Goal: Obtain resource: Download file/media

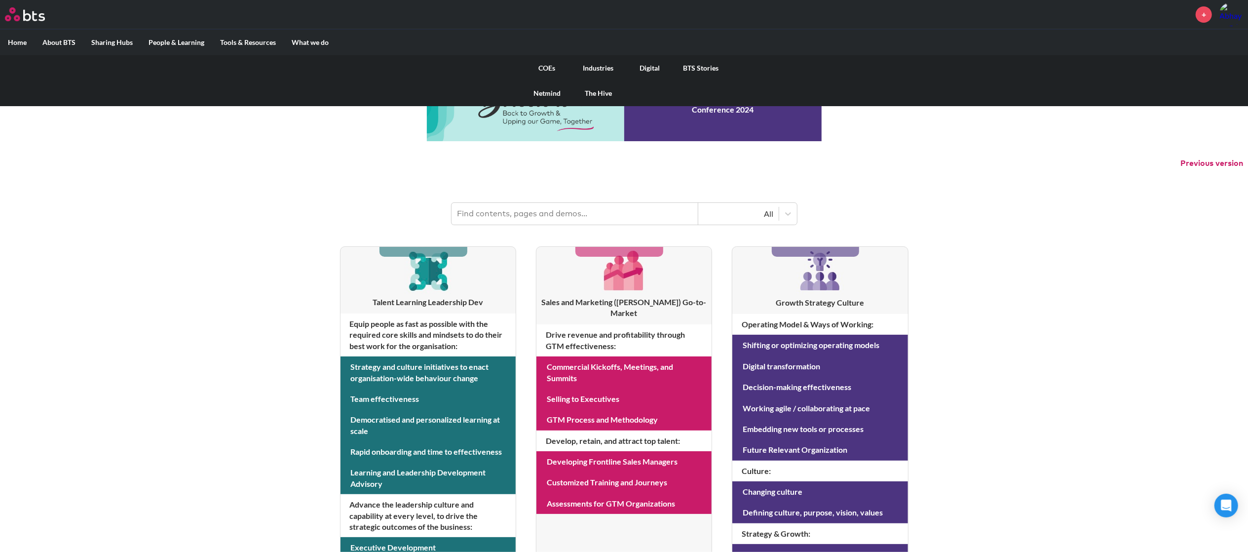
click at [653, 69] on link "Digital" at bounding box center [649, 68] width 51 height 26
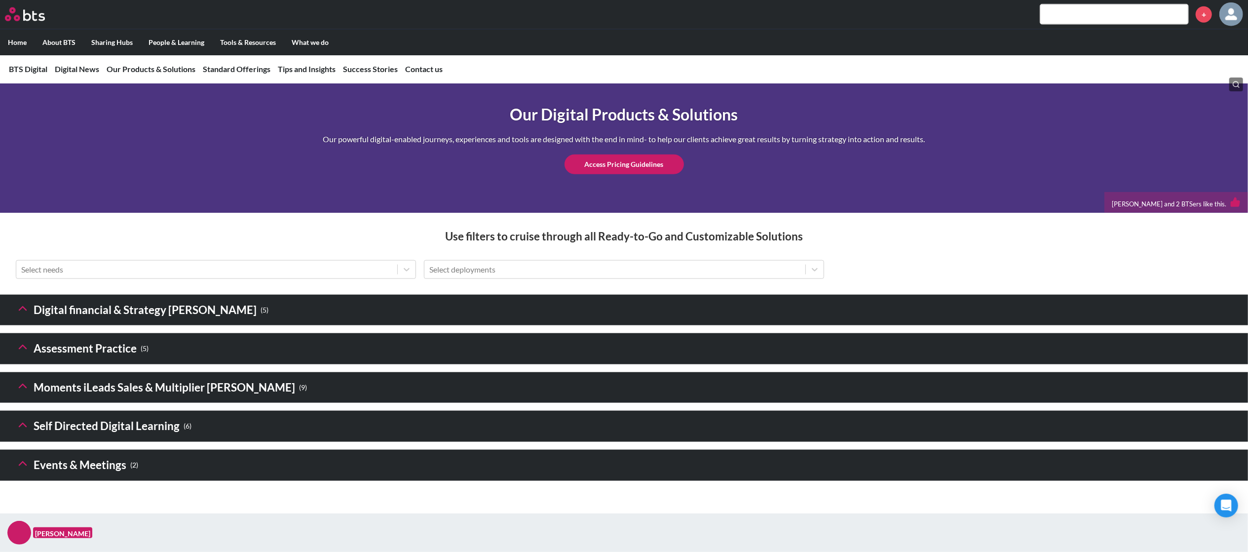
scroll to position [1328, 0]
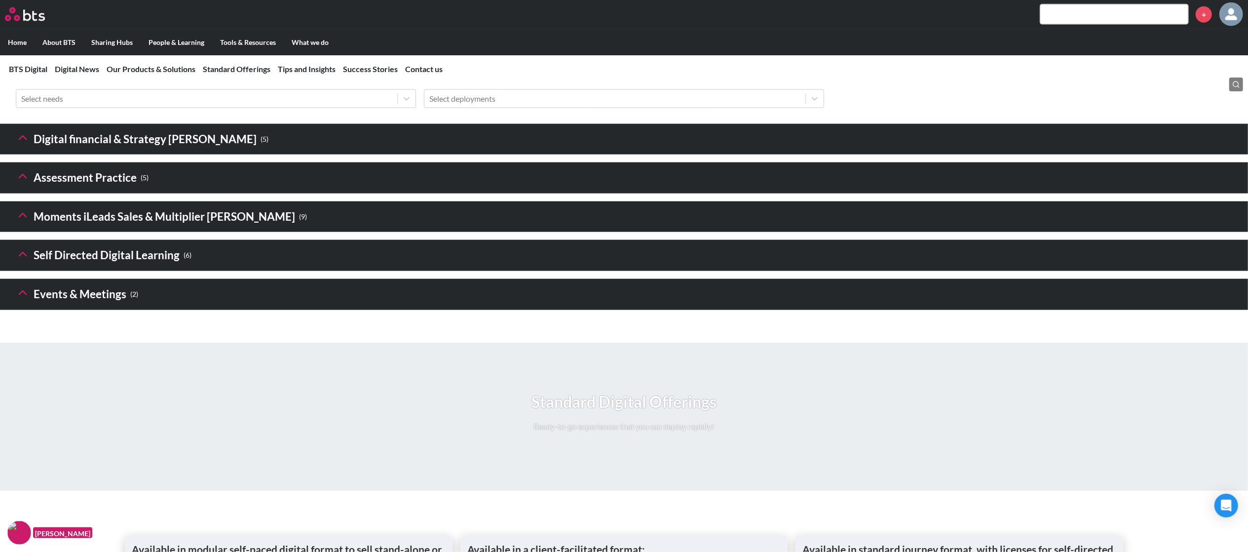
click at [24, 183] on icon at bounding box center [23, 176] width 14 height 14
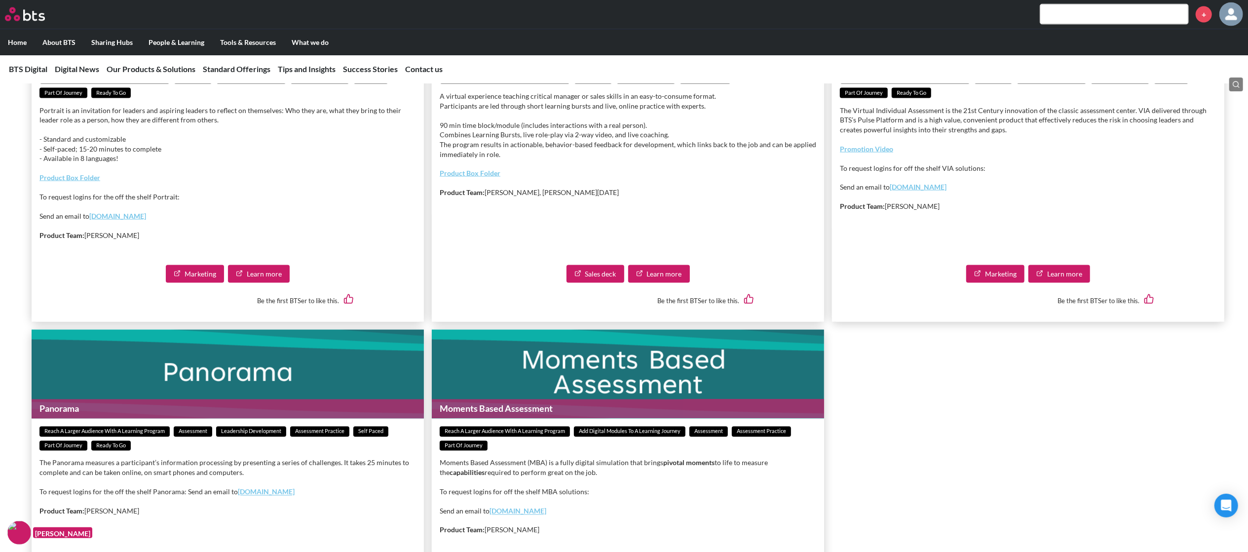
scroll to position [1704, 0]
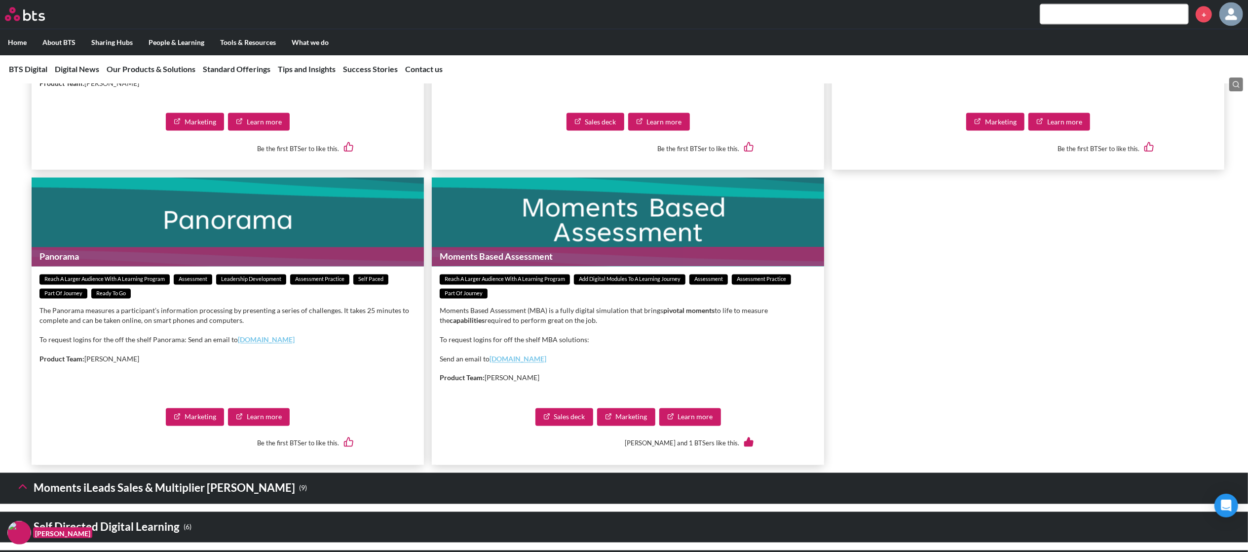
click at [567, 426] on link "Sales deck" at bounding box center [564, 417] width 58 height 18
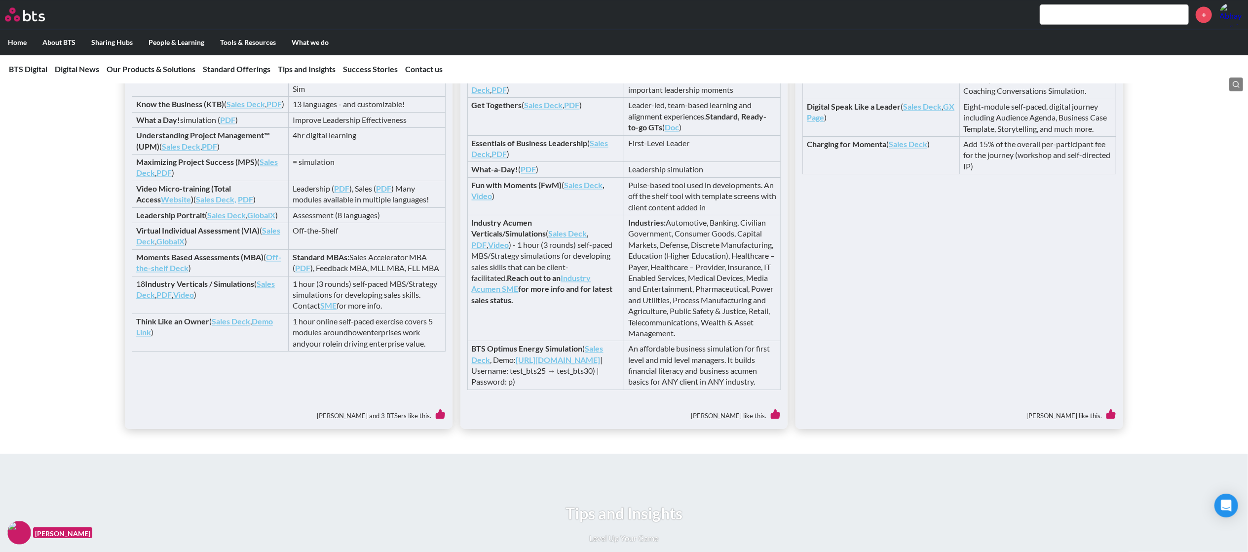
scroll to position [1918, 0]
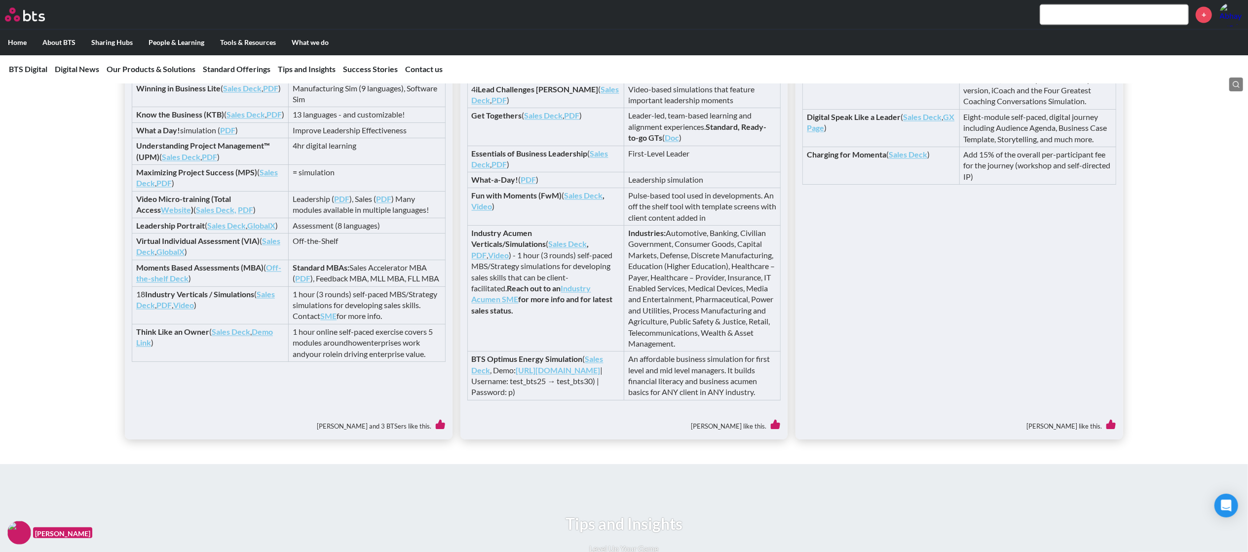
click at [267, 309] on link "Sales Deck" at bounding box center [205, 299] width 139 height 20
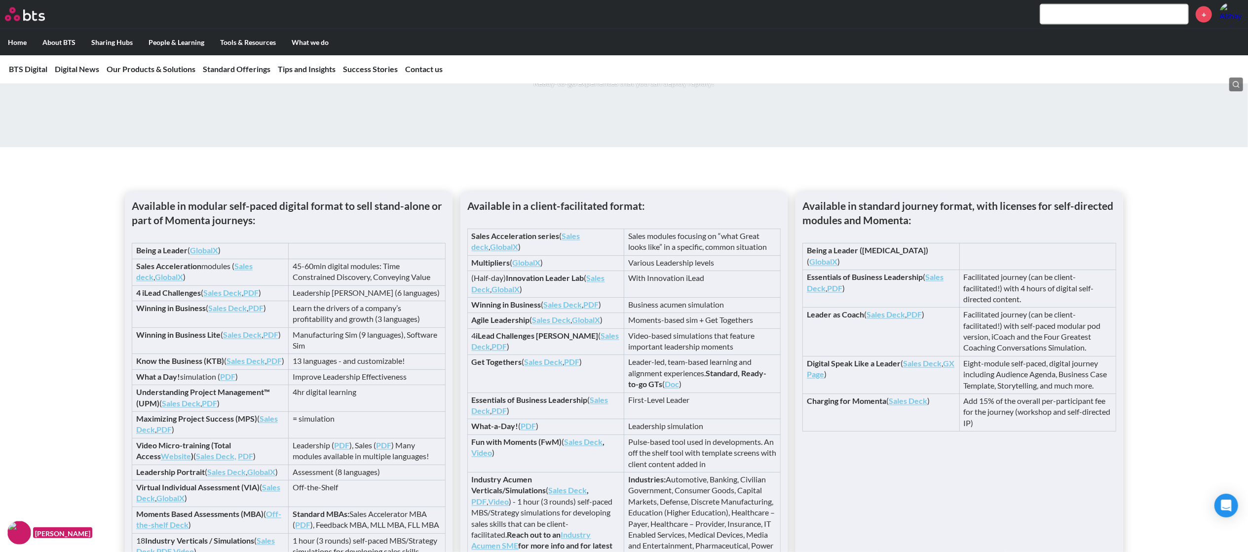
scroll to position [1671, 0]
click at [917, 369] on link "Sales Deck" at bounding box center [922, 364] width 38 height 9
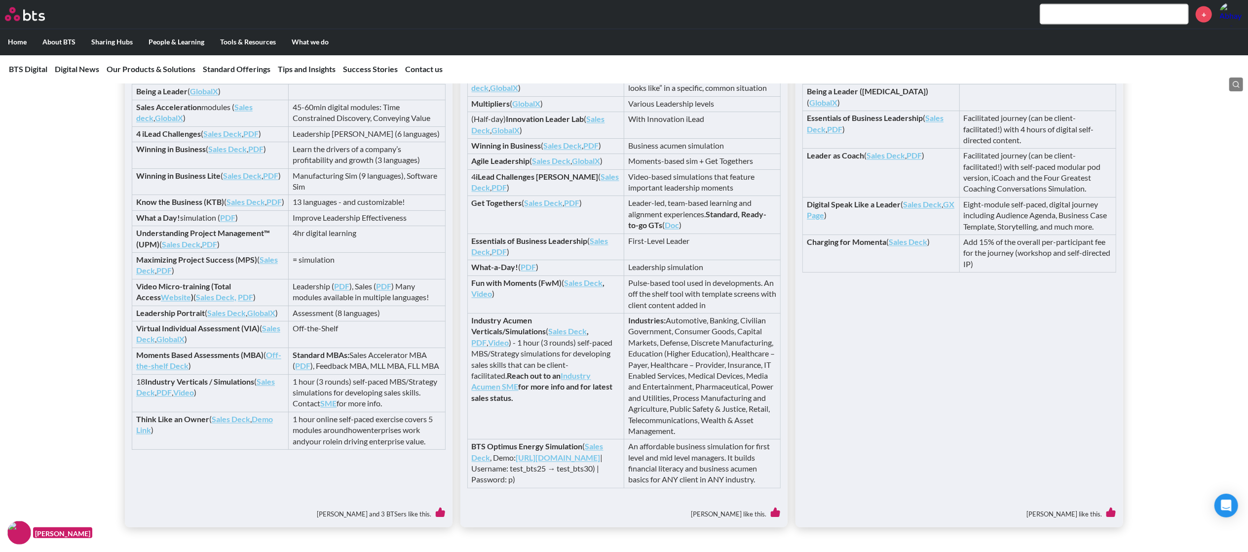
scroll to position [1936, 0]
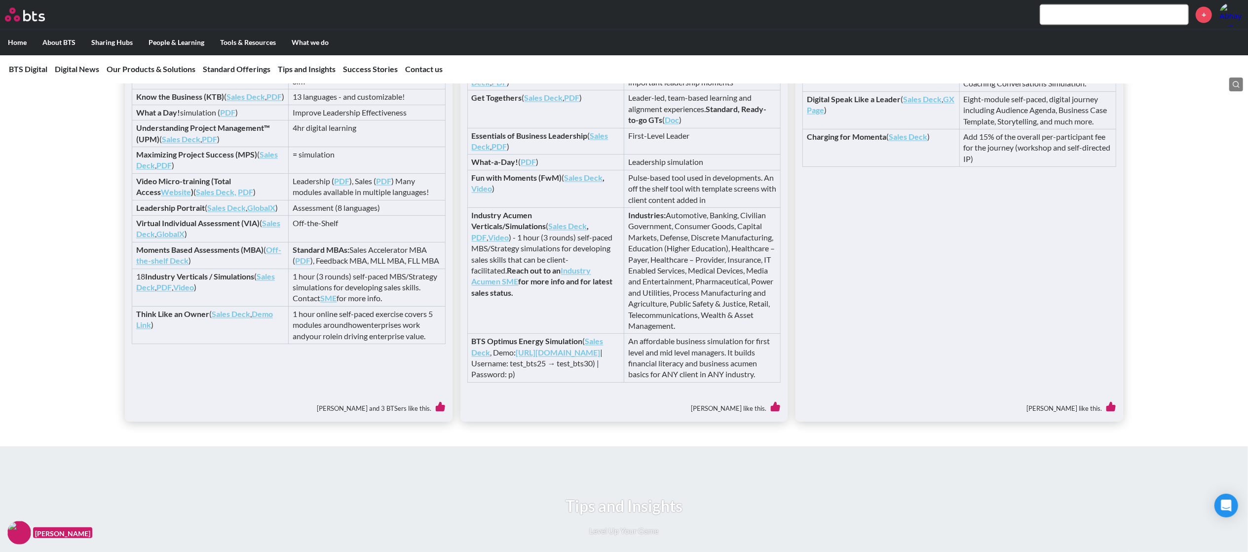
click at [265, 292] on link "Sales Deck" at bounding box center [205, 281] width 139 height 20
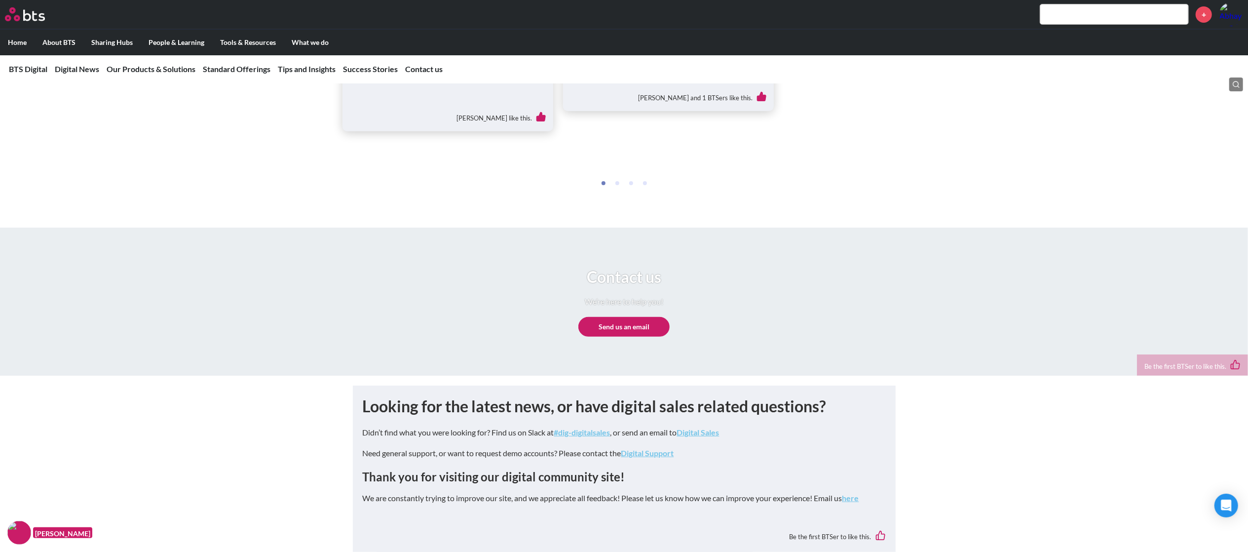
scroll to position [4250, 0]
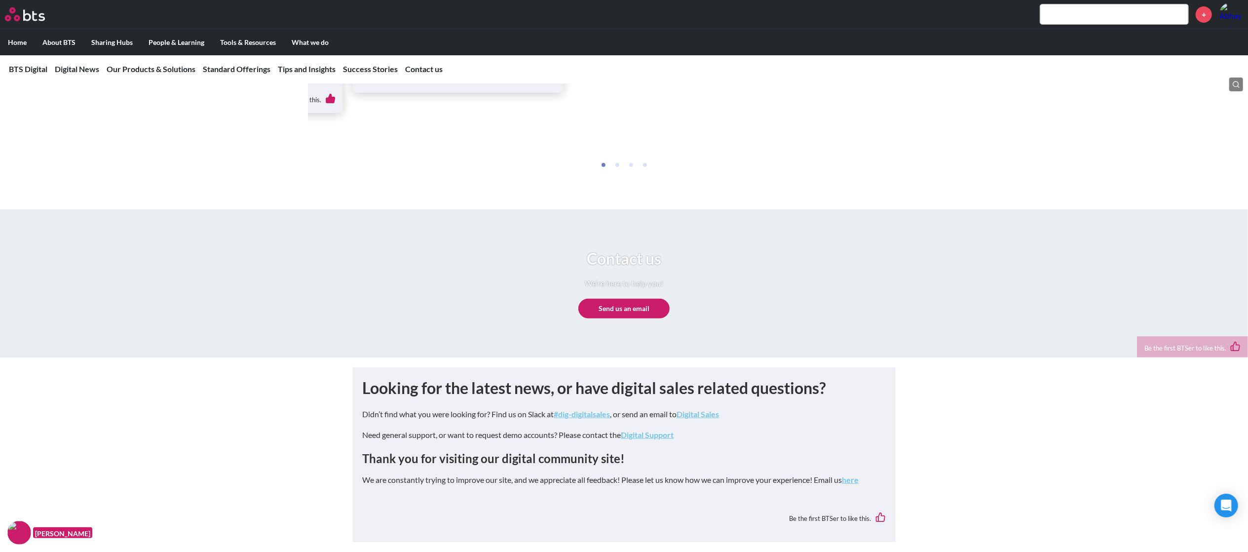
drag, startPoint x: 131, startPoint y: 255, endPoint x: 93, endPoint y: 122, distance: 137.7
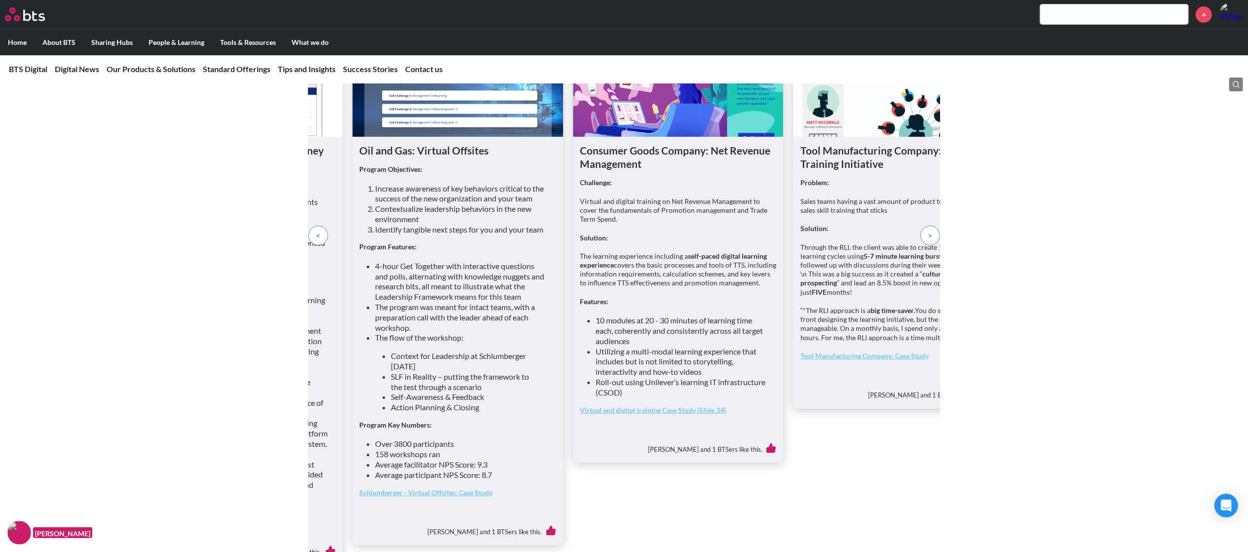
scroll to position [3586, 0]
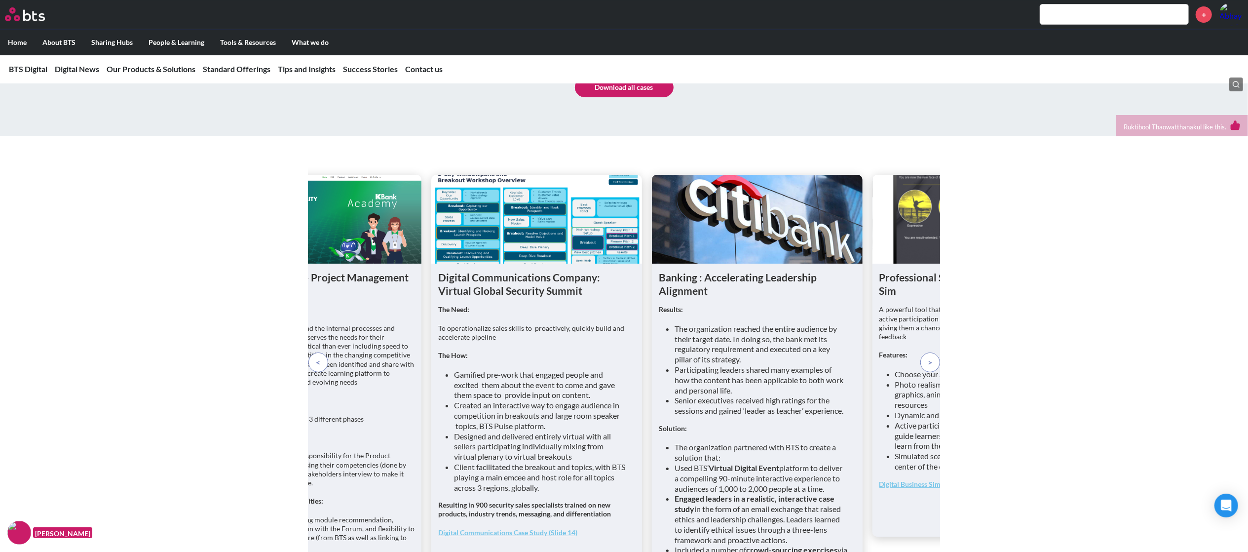
click at [239, 523] on div "Digital Communications Company: Virtual Global Security Summit The Need: To ope…" at bounding box center [624, 454] width 1248 height 618
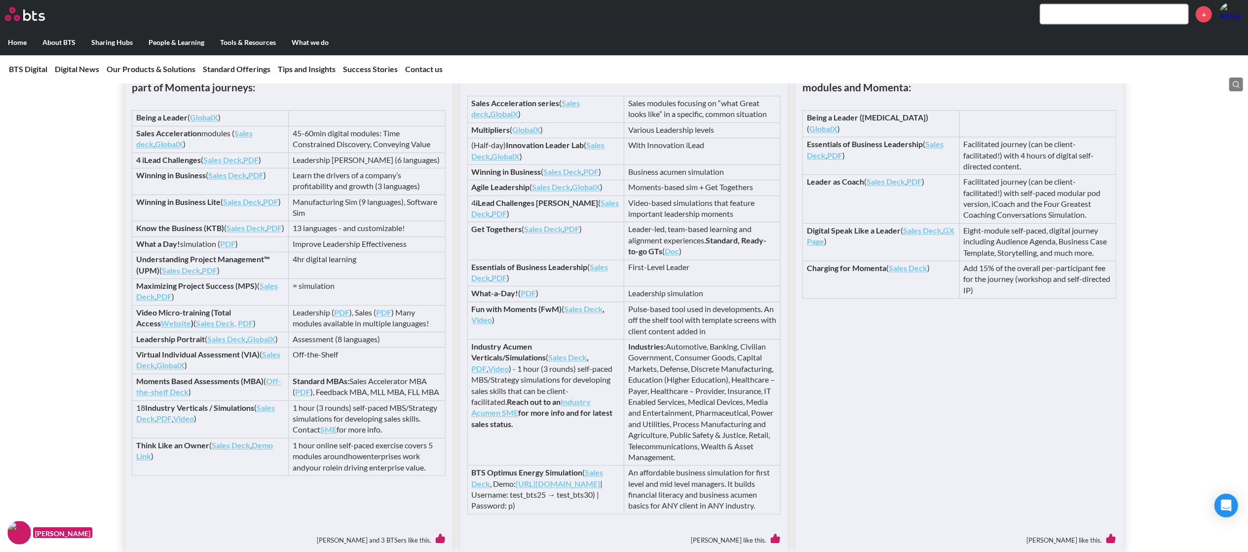
scroll to position [1903, 0]
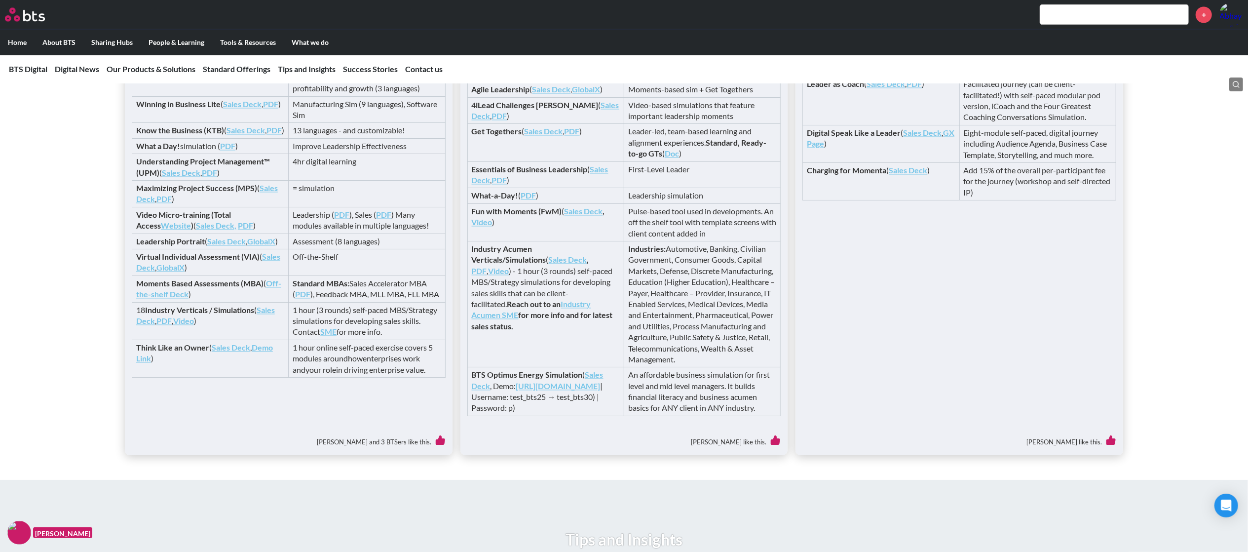
click at [296, 299] on link "PDF" at bounding box center [302, 293] width 15 height 9
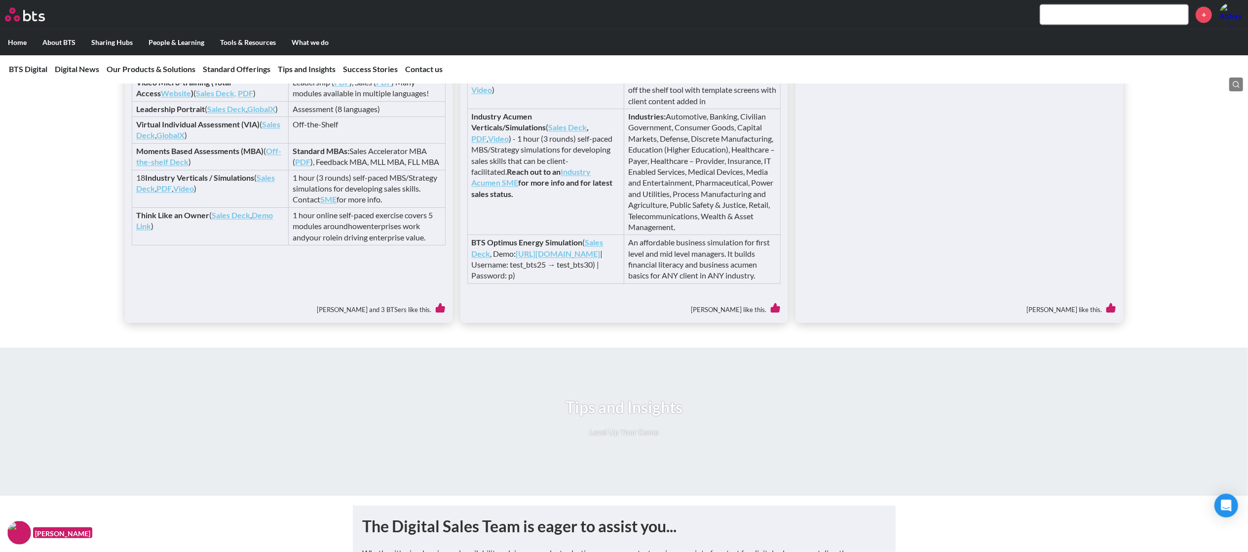
scroll to position [2035, 0]
click at [169, 166] on link "Off-the-shelf Deck" at bounding box center [208, 156] width 145 height 20
